Goal: Task Accomplishment & Management: Manage account settings

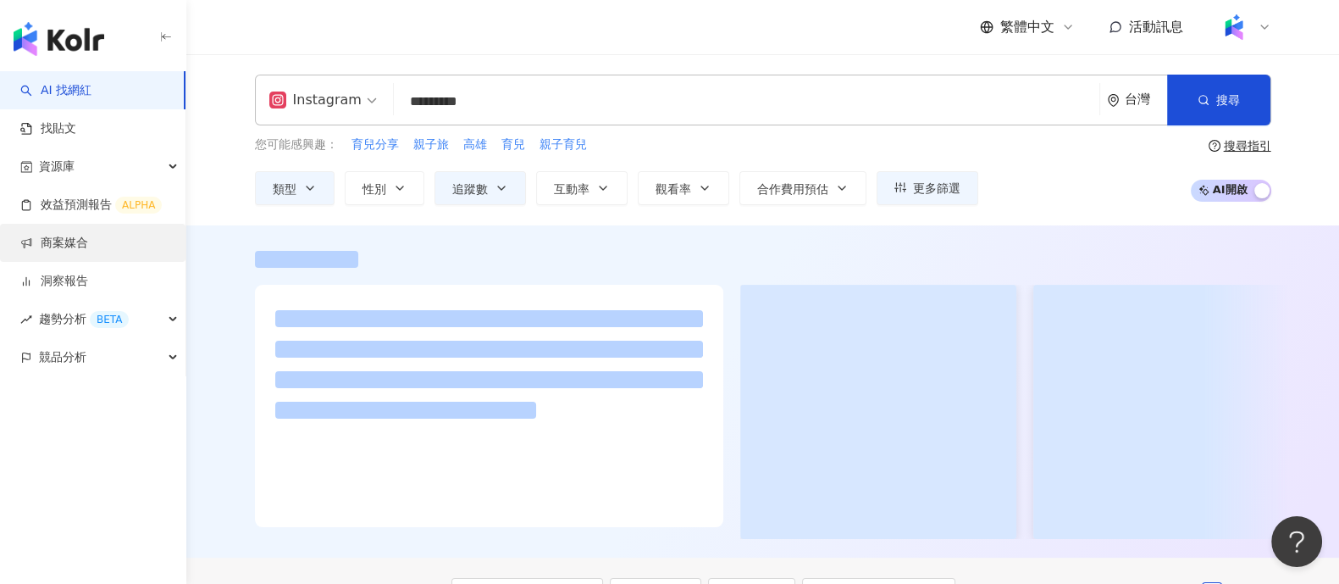
click at [72, 244] on link "商案媒合" at bounding box center [54, 243] width 68 height 17
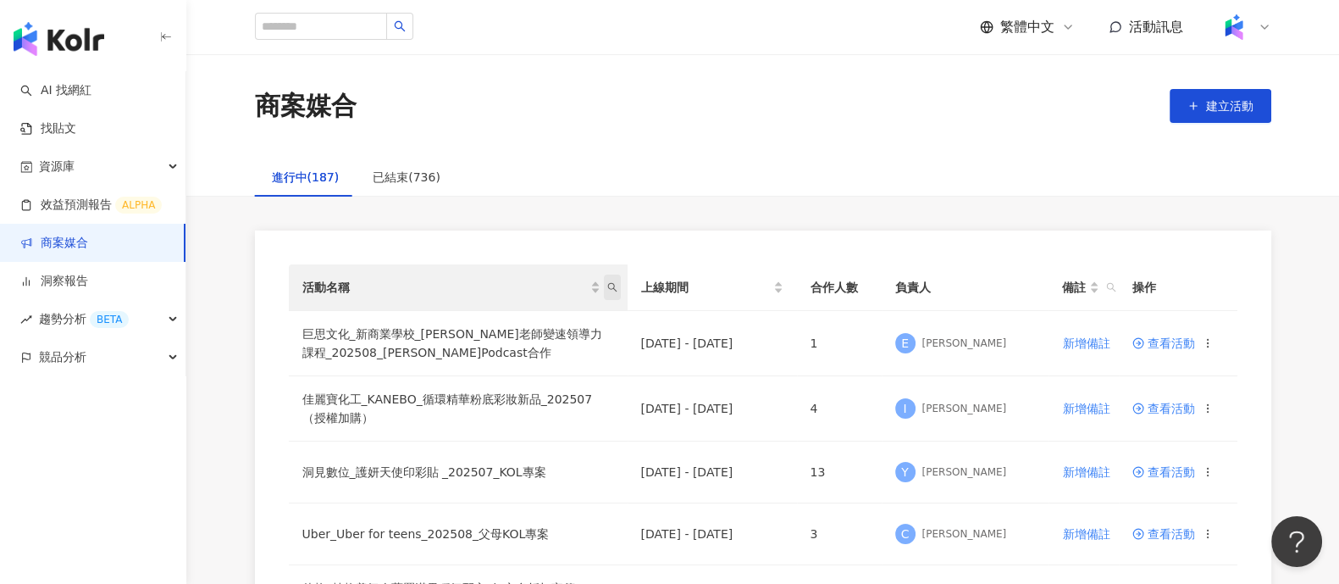
click at [610, 291] on icon "search" at bounding box center [612, 287] width 10 height 10
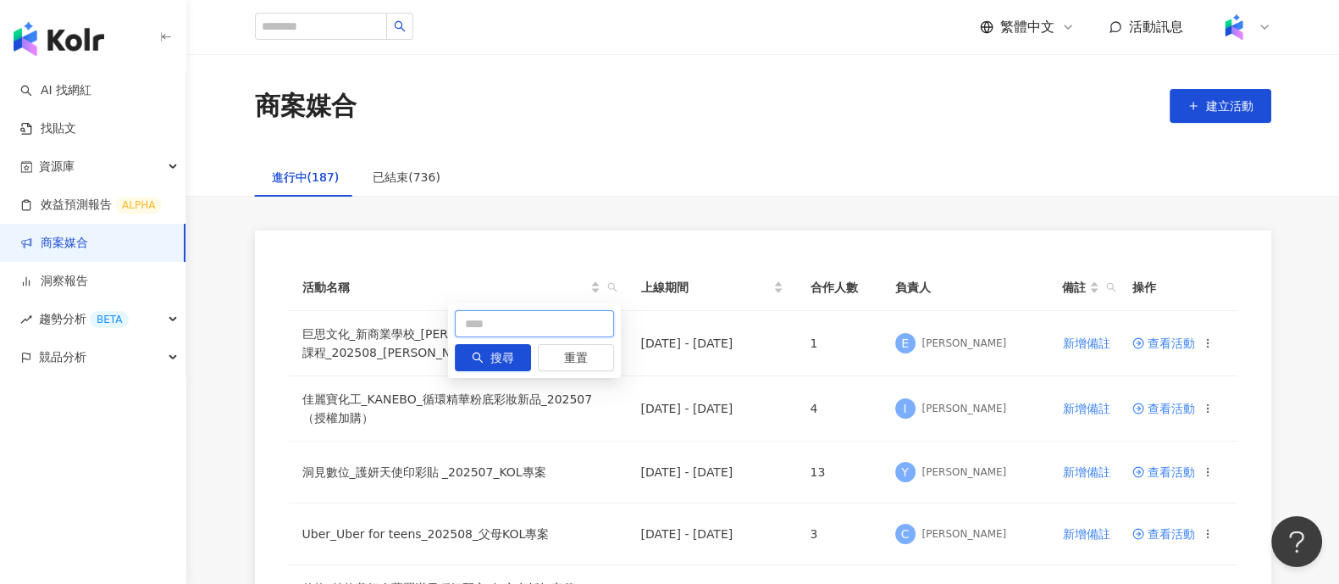
click at [467, 329] on input "text" at bounding box center [534, 323] width 159 height 27
type input "**"
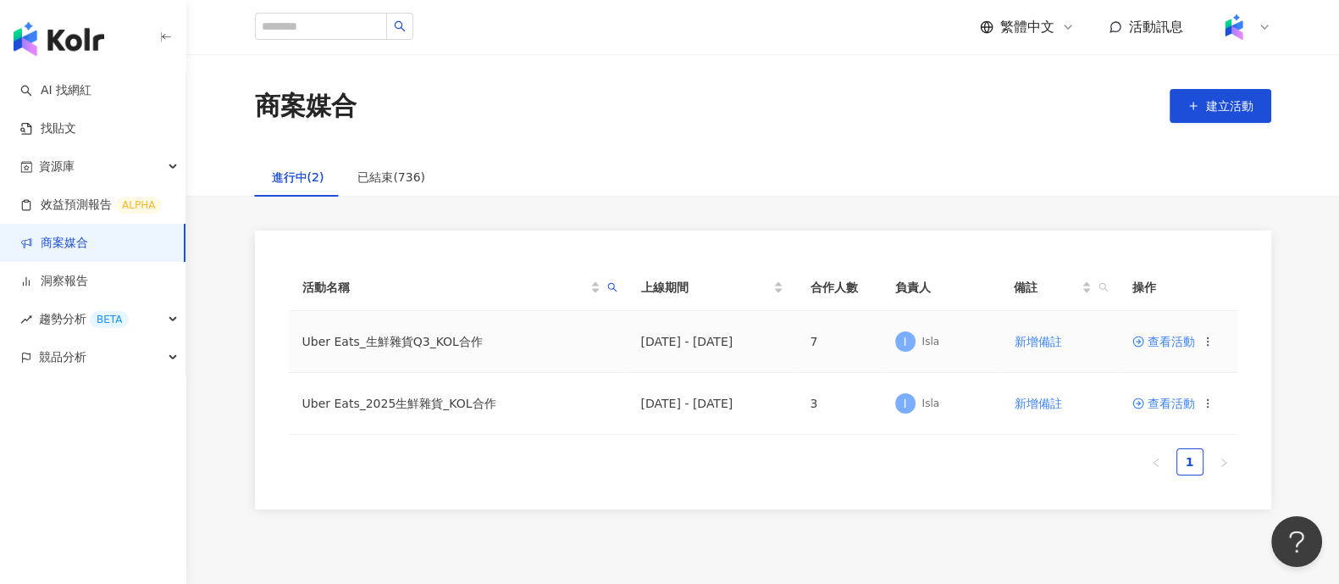
click at [1172, 340] on span "查看活動" at bounding box center [1164, 341] width 63 height 12
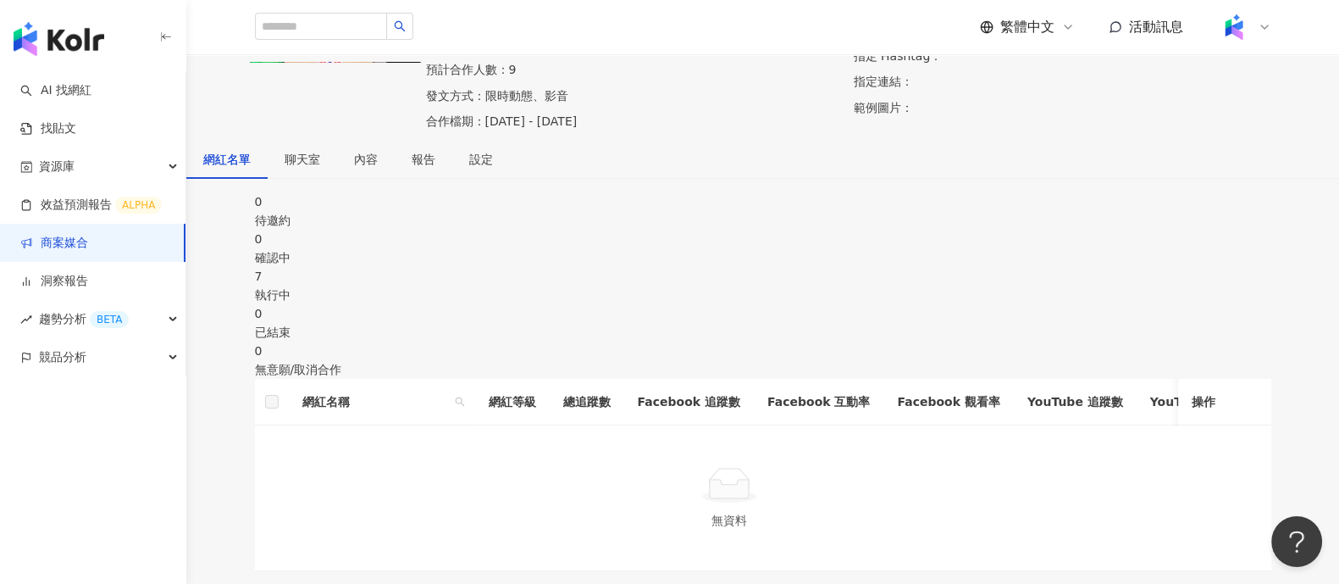
scroll to position [211, 0]
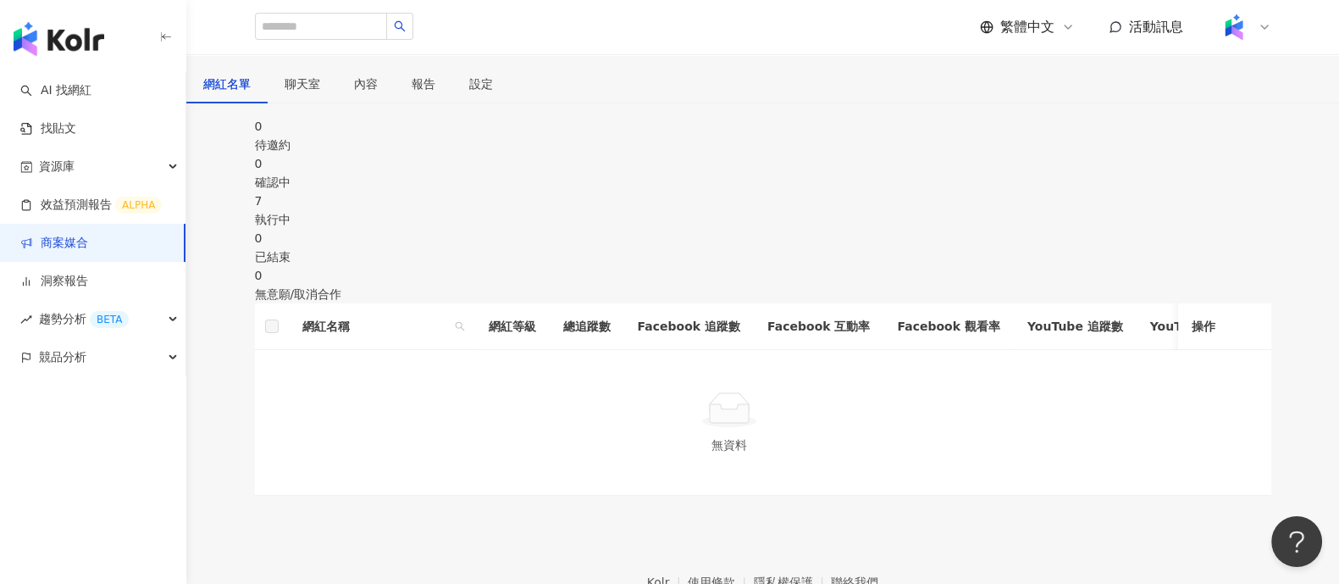
click at [748, 291] on div "0 待邀約 0 確認中 7 執行中 0 已結束 0 無意願/取消合作 網紅名稱 網紅等級 總追蹤數 Facebook 追蹤數 Facebook 互動率 Fac…" at bounding box center [763, 306] width 1084 height 379
click at [753, 229] on div "執行中" at bounding box center [763, 219] width 1017 height 19
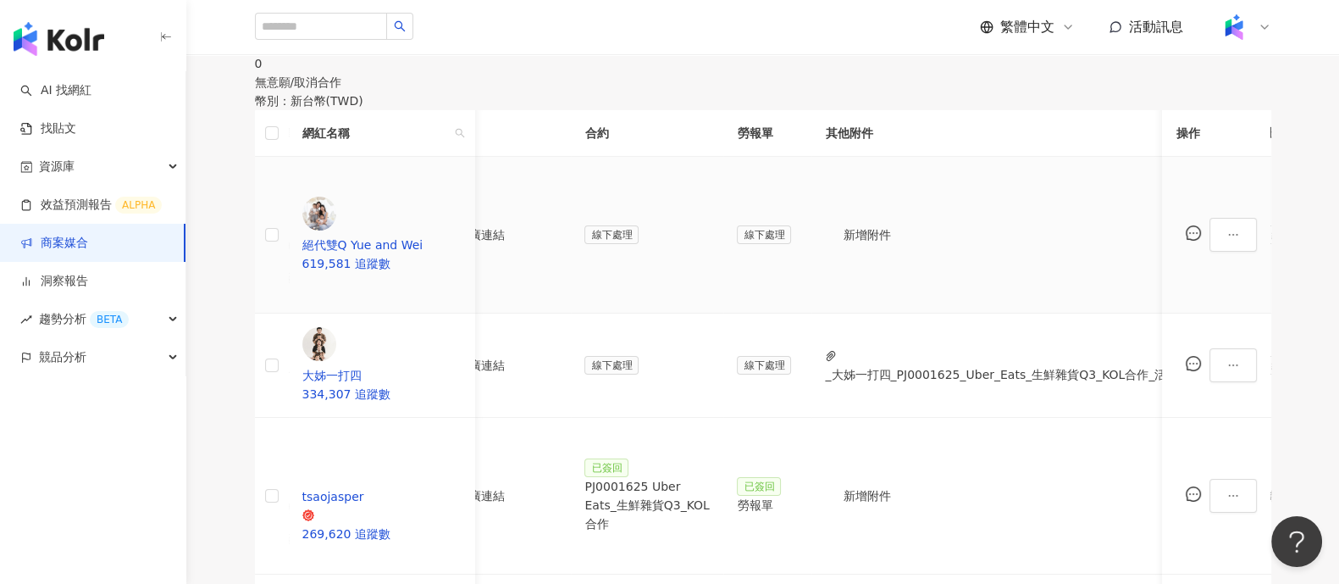
scroll to position [0, 635]
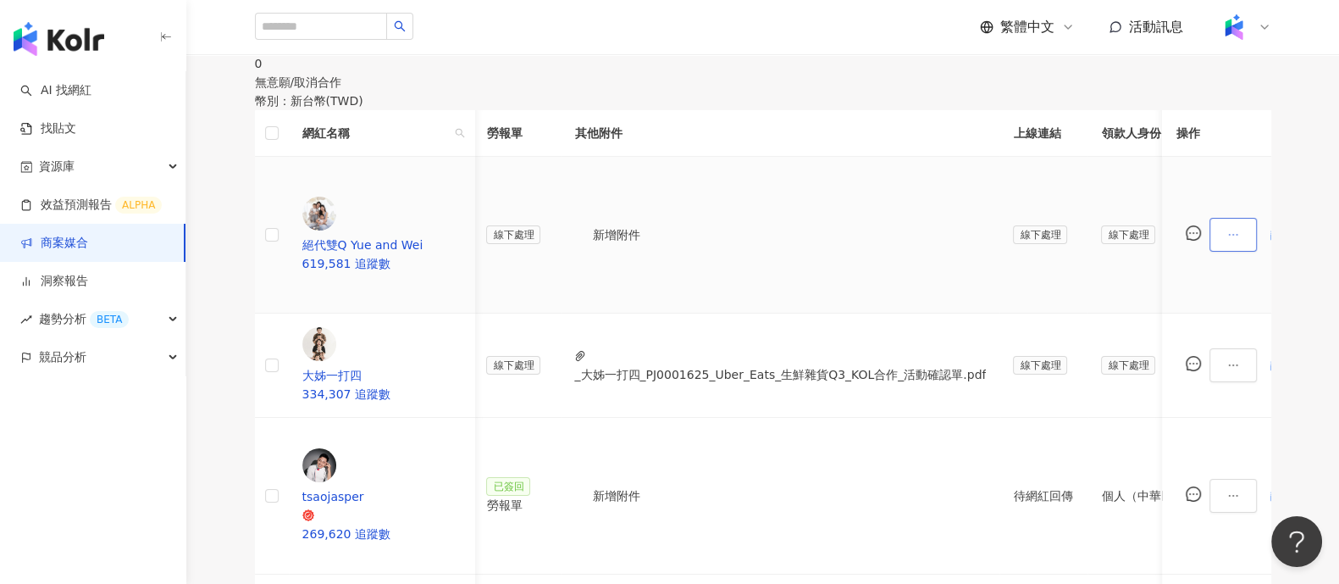
click at [1213, 246] on button "button" at bounding box center [1234, 235] width 47 height 34
click at [1222, 381] on span "新增附件" at bounding box center [1233, 382] width 47 height 14
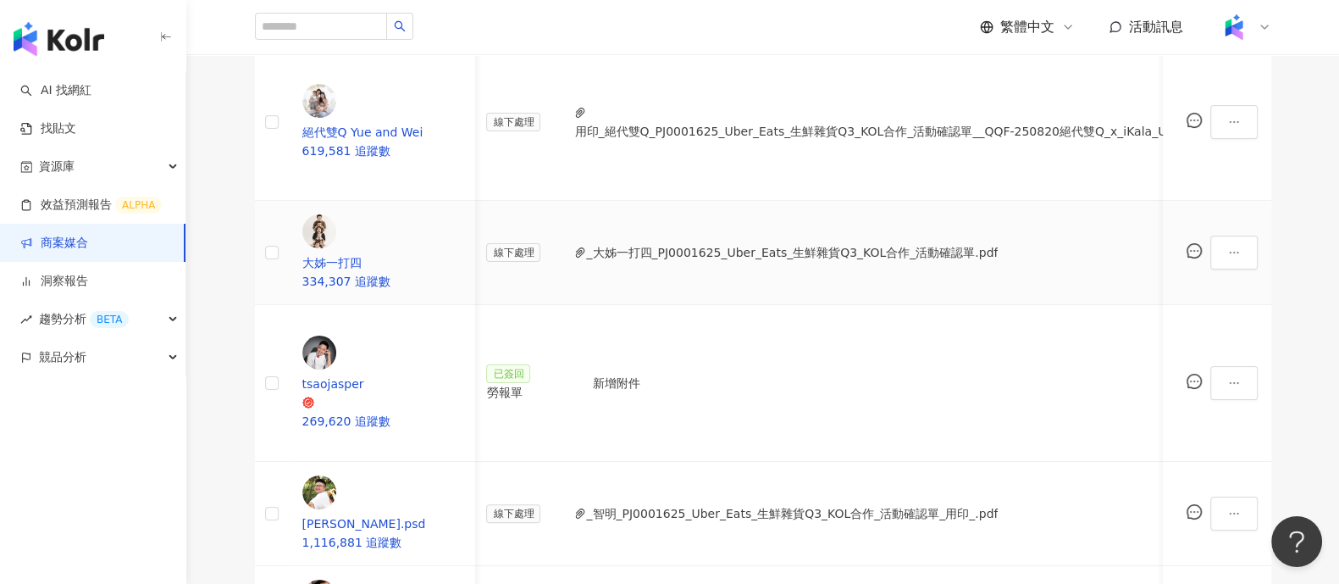
scroll to position [635, 0]
